Goal: Transaction & Acquisition: Purchase product/service

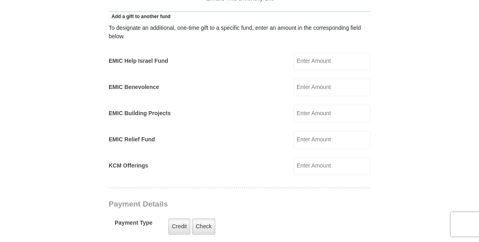
scroll to position [328, 0]
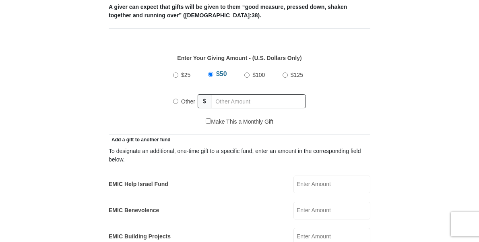
click at [176, 104] on input "Other" at bounding box center [175, 101] width 5 height 5
radio input "true"
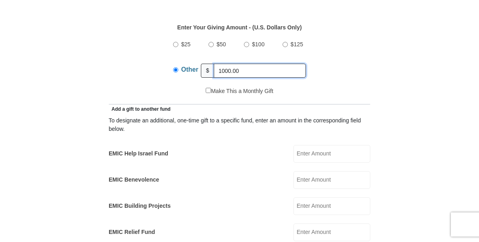
scroll to position [533, 0]
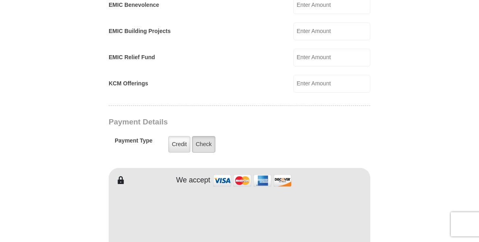
type input "1000.00"
click at [204, 152] on label "Check" at bounding box center [203, 144] width 23 height 16
click at [0, 0] on input "Check" at bounding box center [0, 0] width 0 height 0
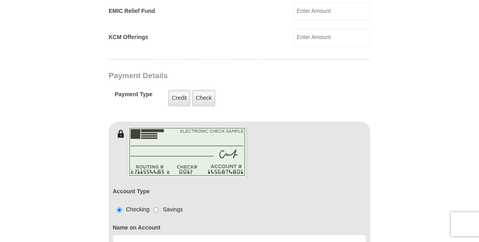
scroll to position [697, 0]
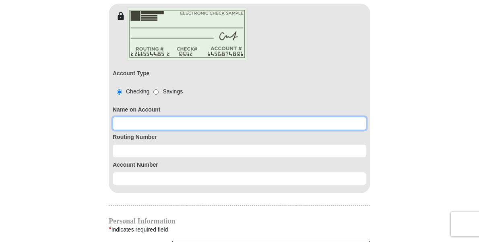
click at [127, 130] on input at bounding box center [239, 124] width 253 height 14
type input "Tamr"
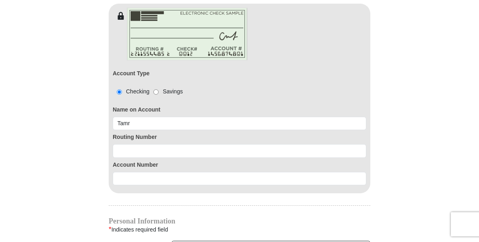
type input "[GEOGRAPHIC_DATA]"
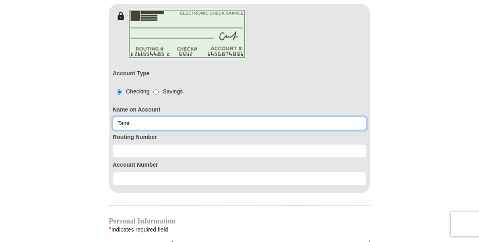
type input "[PERSON_NAME]"
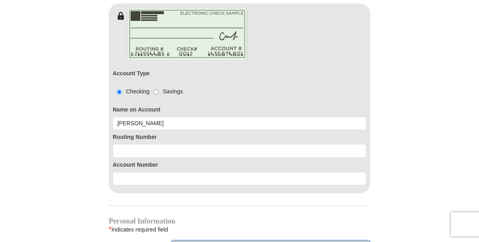
type input "[PERSON_NAME]"
type input "[EMAIL_ADDRESS][DOMAIN_NAME]"
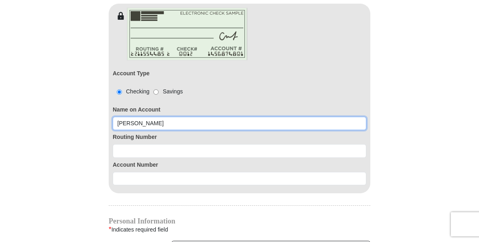
type input "[GEOGRAPHIC_DATA]"
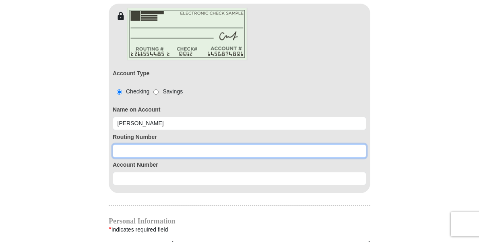
click at [117, 158] on input at bounding box center [239, 151] width 253 height 14
type input "111017694"
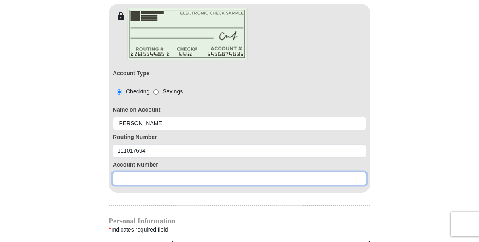
click at [120, 185] on input at bounding box center [239, 179] width 253 height 14
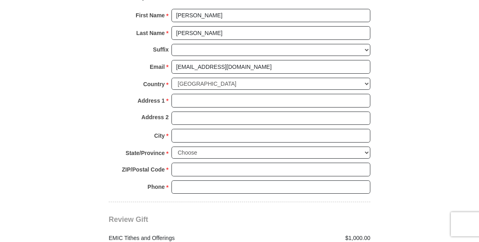
scroll to position [943, 0]
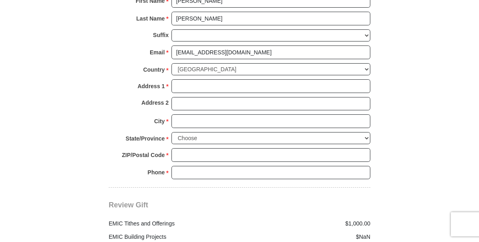
type input "1440020036641"
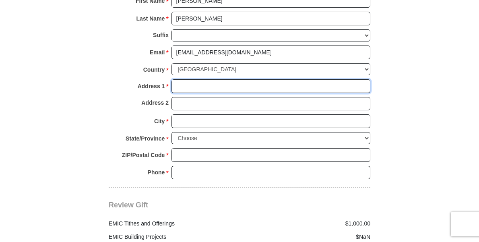
click at [181, 93] on input "Address 1 *" at bounding box center [270, 86] width 199 height 14
type input "[STREET_ADDRESS]"
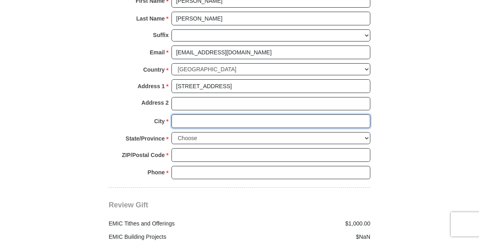
type input "[GEOGRAPHIC_DATA]"
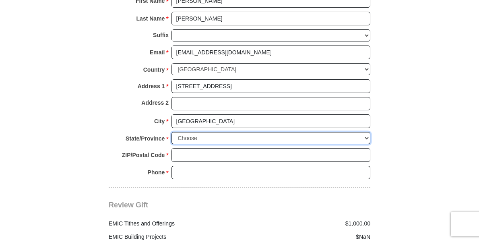
select select "[GEOGRAPHIC_DATA]"
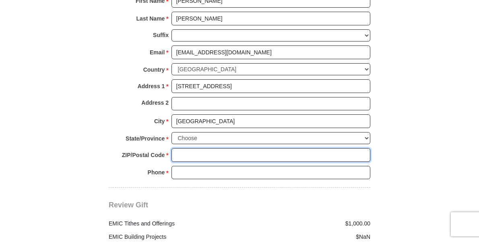
type input "76179-6427"
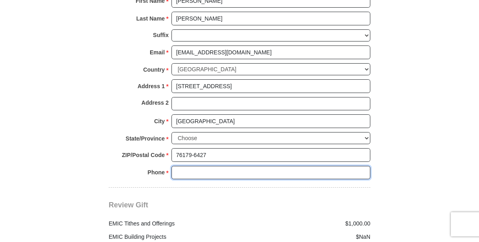
type input "4783972216"
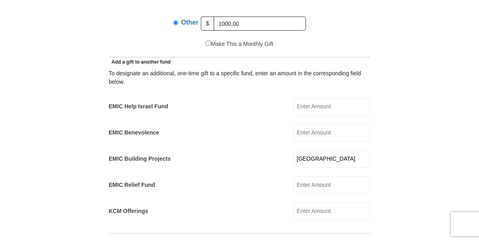
scroll to position [369, 0]
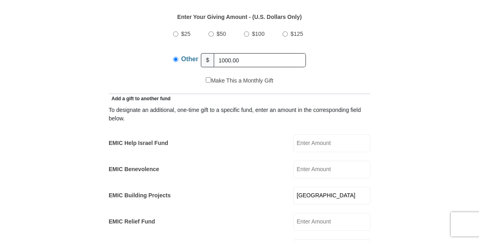
drag, startPoint x: 362, startPoint y: 206, endPoint x: 286, endPoint y: 203, distance: 76.0
click at [293, 203] on input "[GEOGRAPHIC_DATA]" at bounding box center [331, 196] width 77 height 18
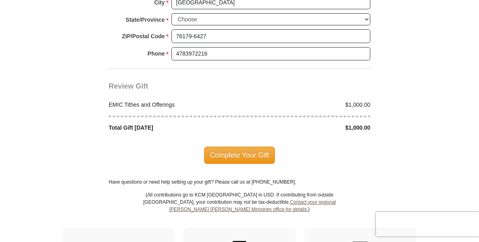
scroll to position [1067, 0]
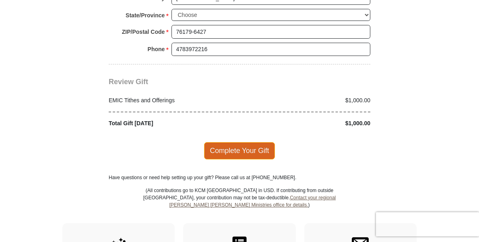
click at [238, 159] on span "Complete Your Gift" at bounding box center [239, 150] width 71 height 17
